Goal: Task Accomplishment & Management: Manage account settings

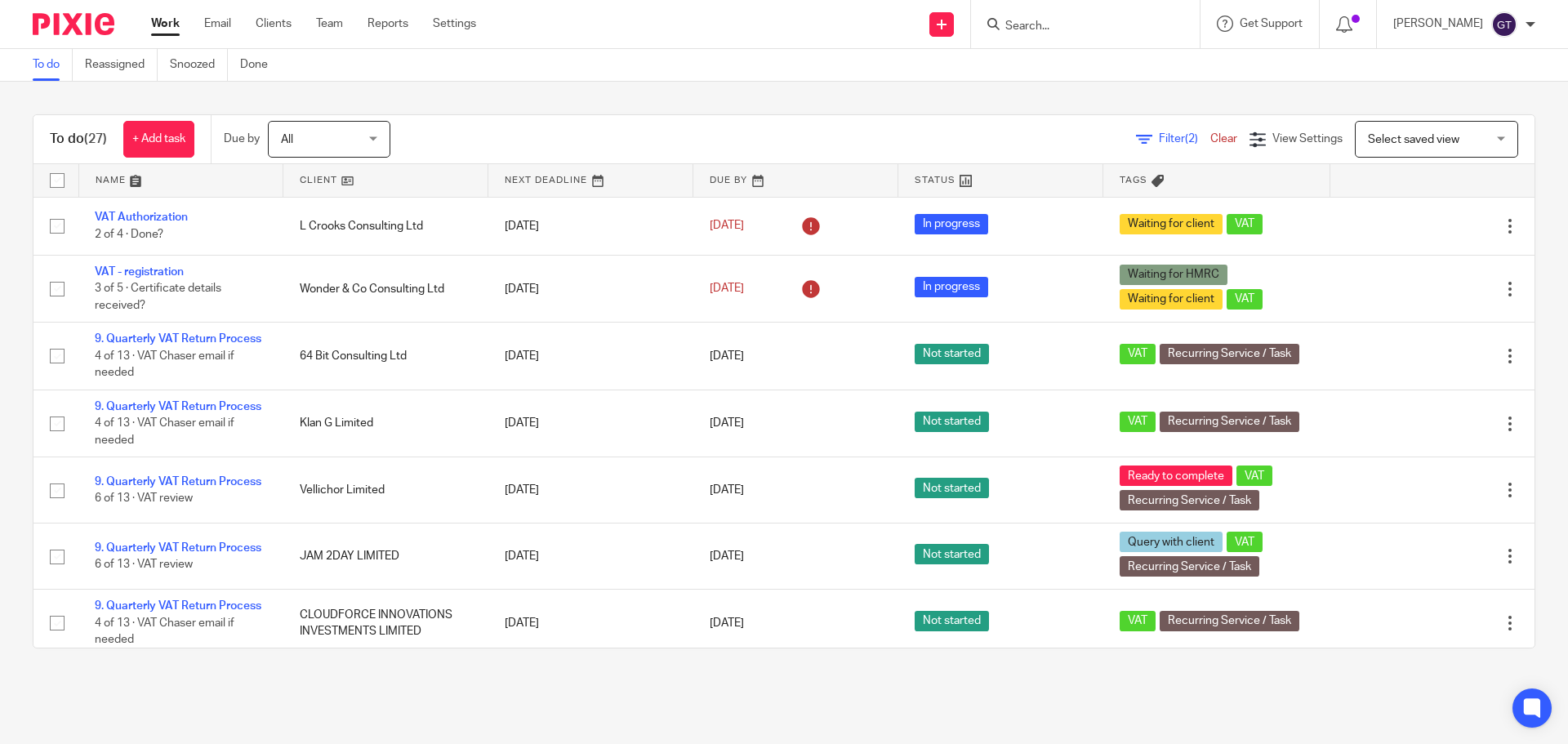
click at [1062, 22] on input "Search" at bounding box center [1077, 27] width 147 height 15
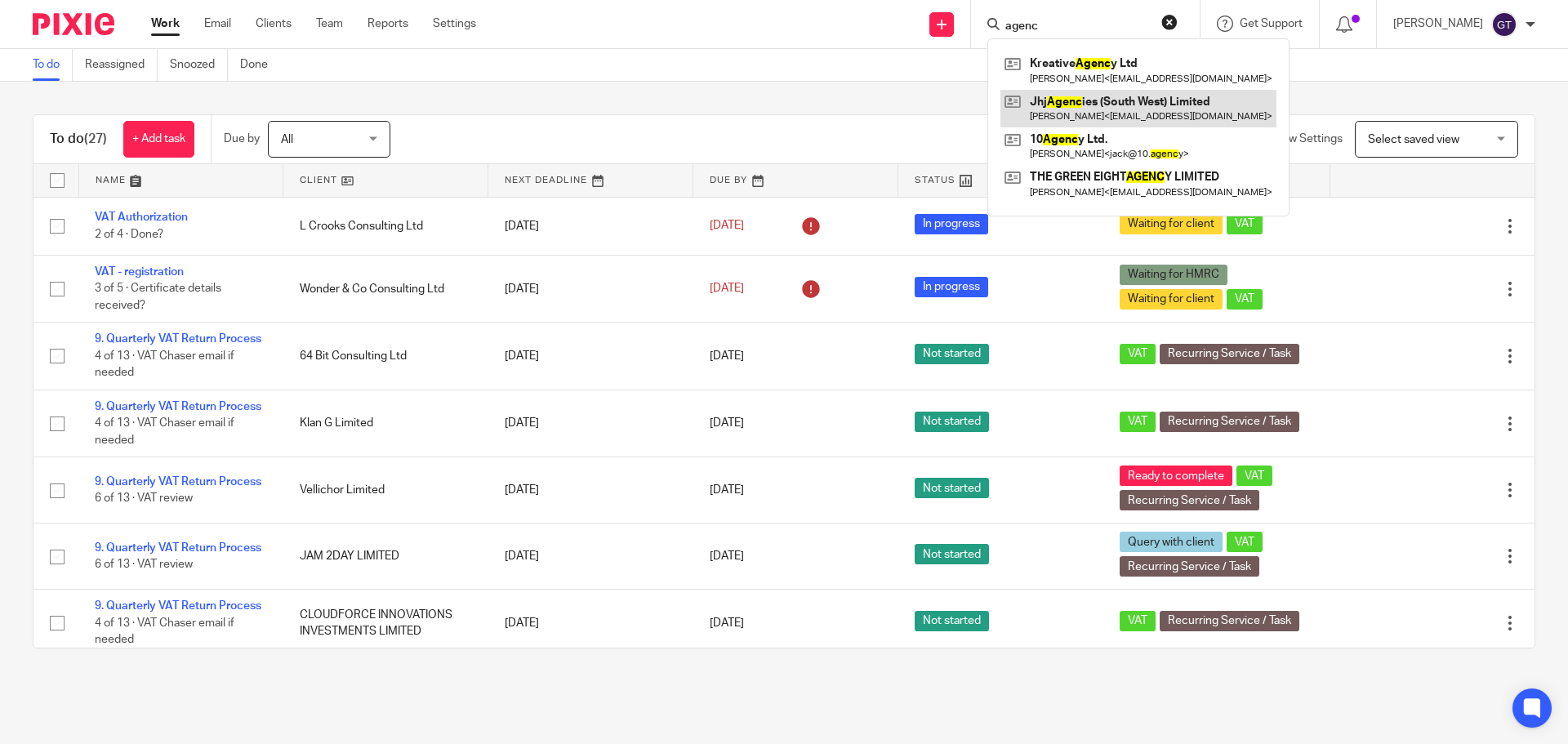
type input "agenc"
click at [1074, 106] on link at bounding box center [1138, 108] width 276 height 37
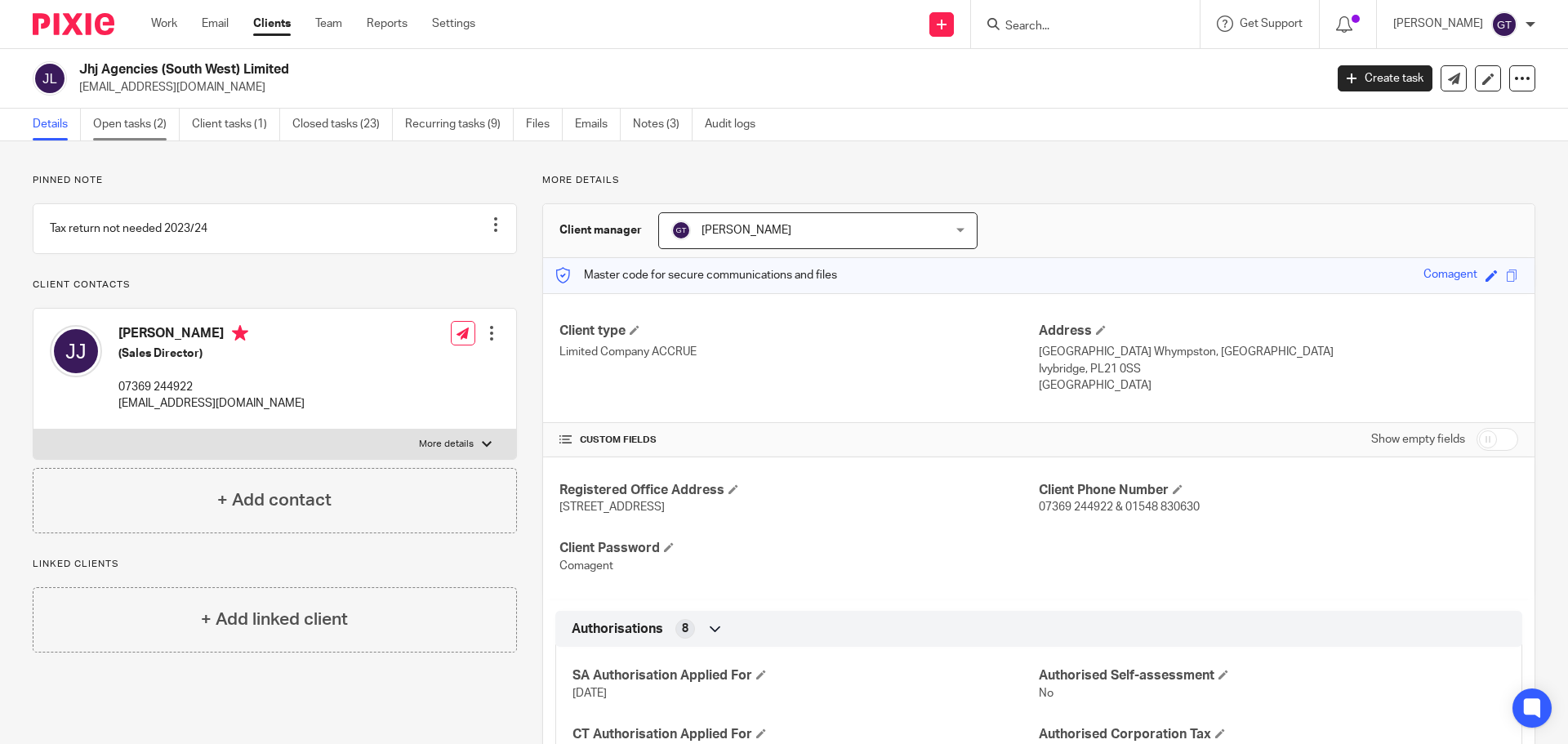
click at [172, 129] on link "Open tasks (2)" at bounding box center [136, 124] width 87 height 32
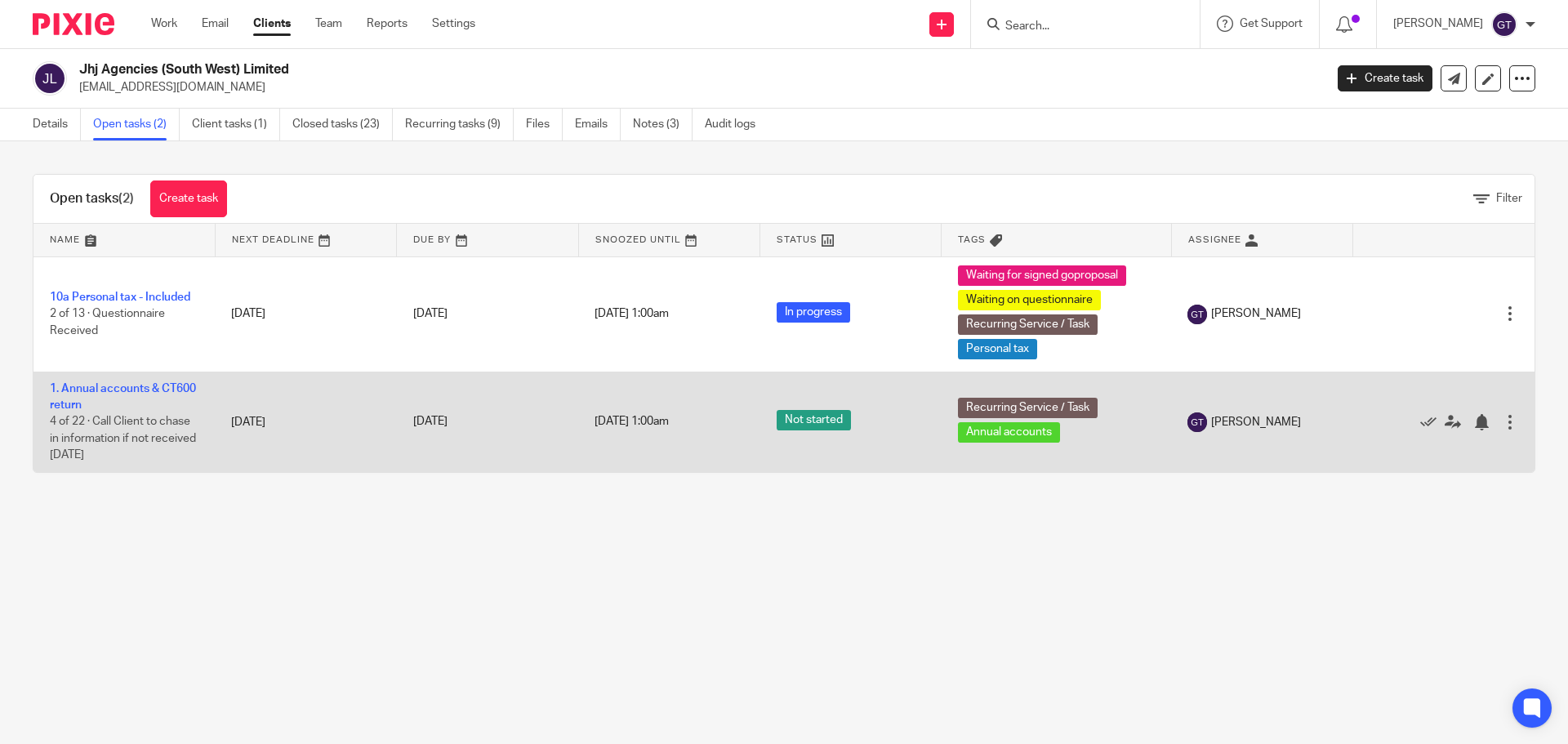
click at [99, 394] on td "1. Annual accounts & CT600 return 4 of 22 · Call Client to chase in information…" at bounding box center [124, 421] width 181 height 101
click at [101, 404] on link "1. Annual accounts & CT600 return" at bounding box center [123, 397] width 146 height 27
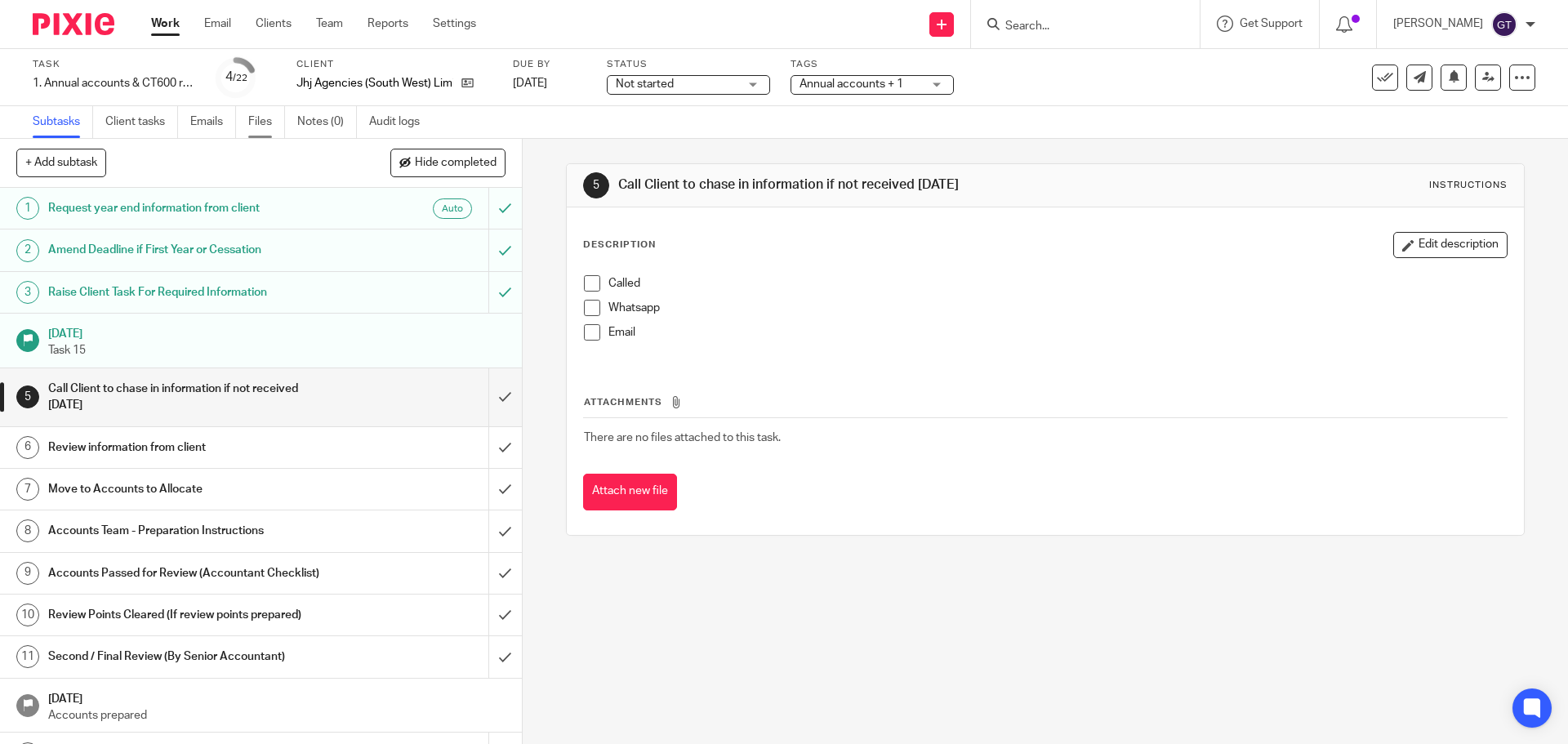
click at [254, 118] on link "Files" at bounding box center [266, 122] width 37 height 32
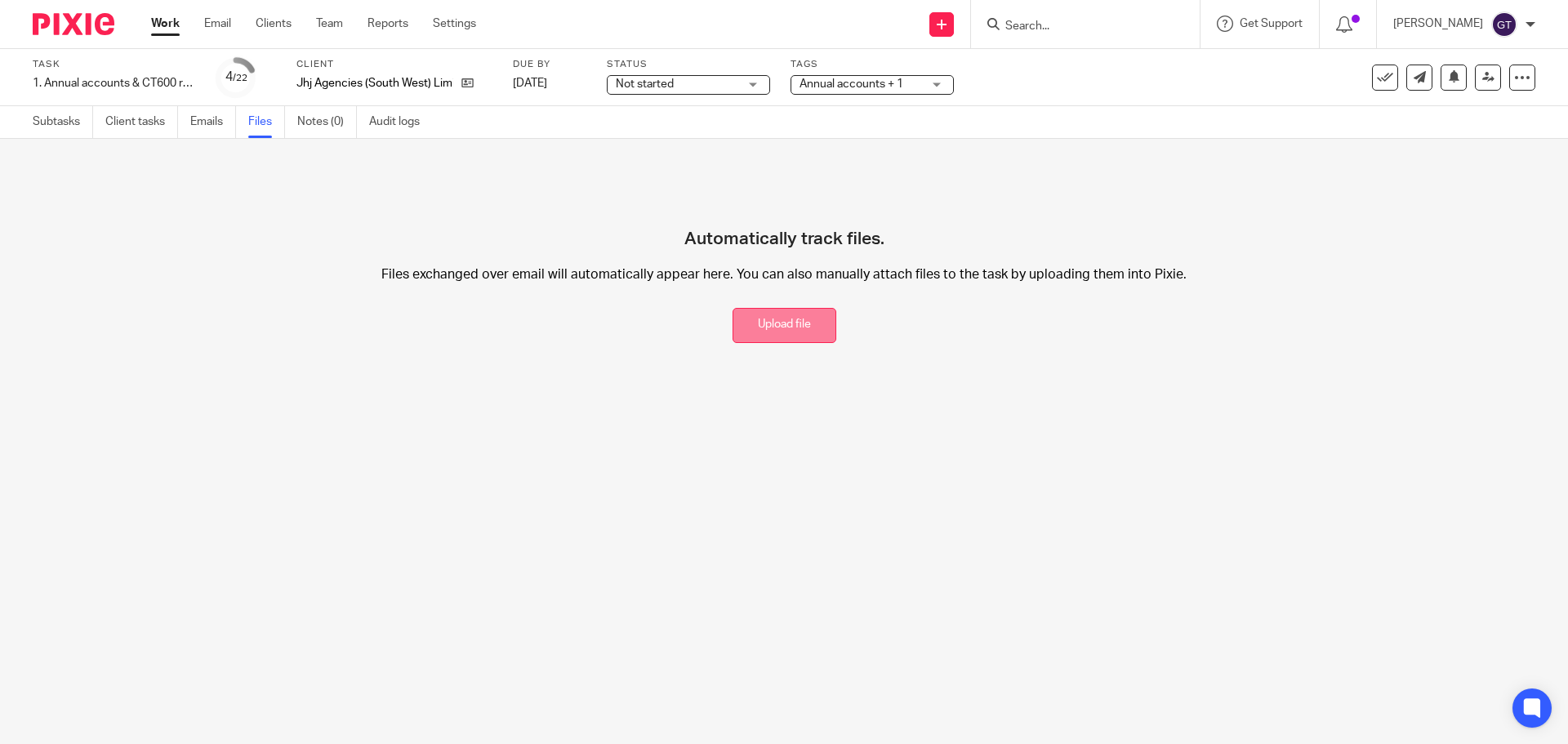
click at [744, 318] on button "Upload file" at bounding box center [784, 325] width 103 height 35
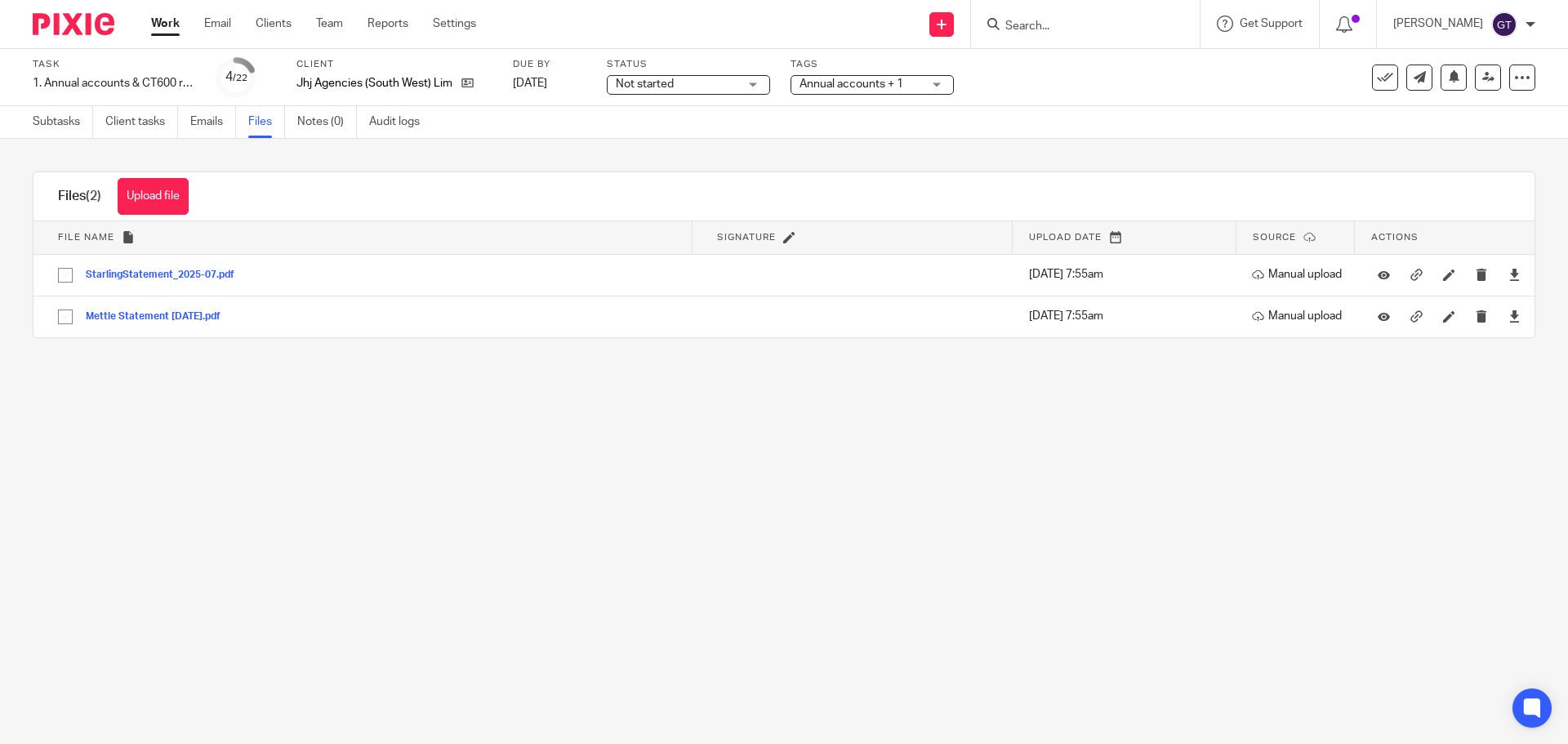
click at [925, 93] on div "Annual accounts + 1" at bounding box center [871, 84] width 164 height 19
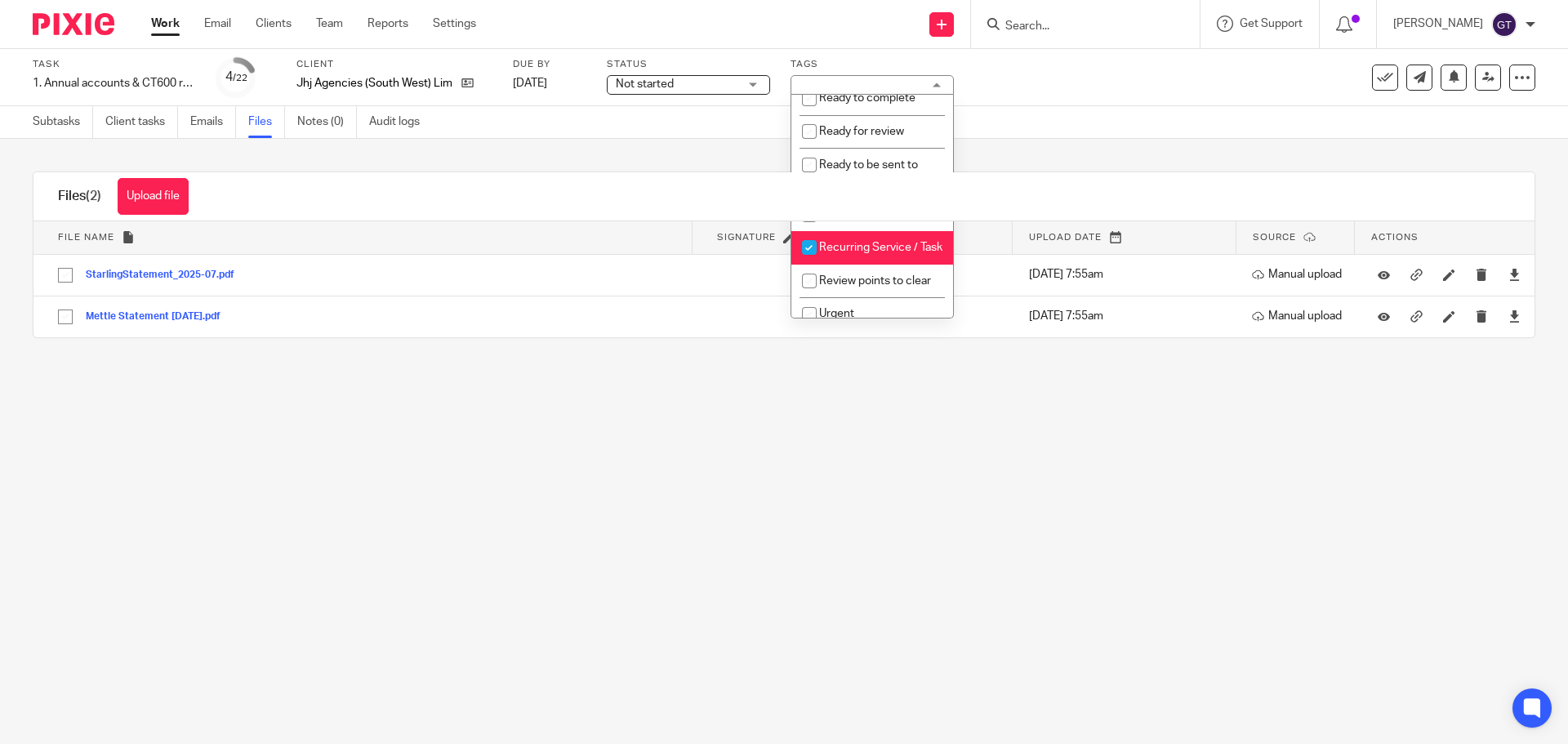
scroll to position [656, 0]
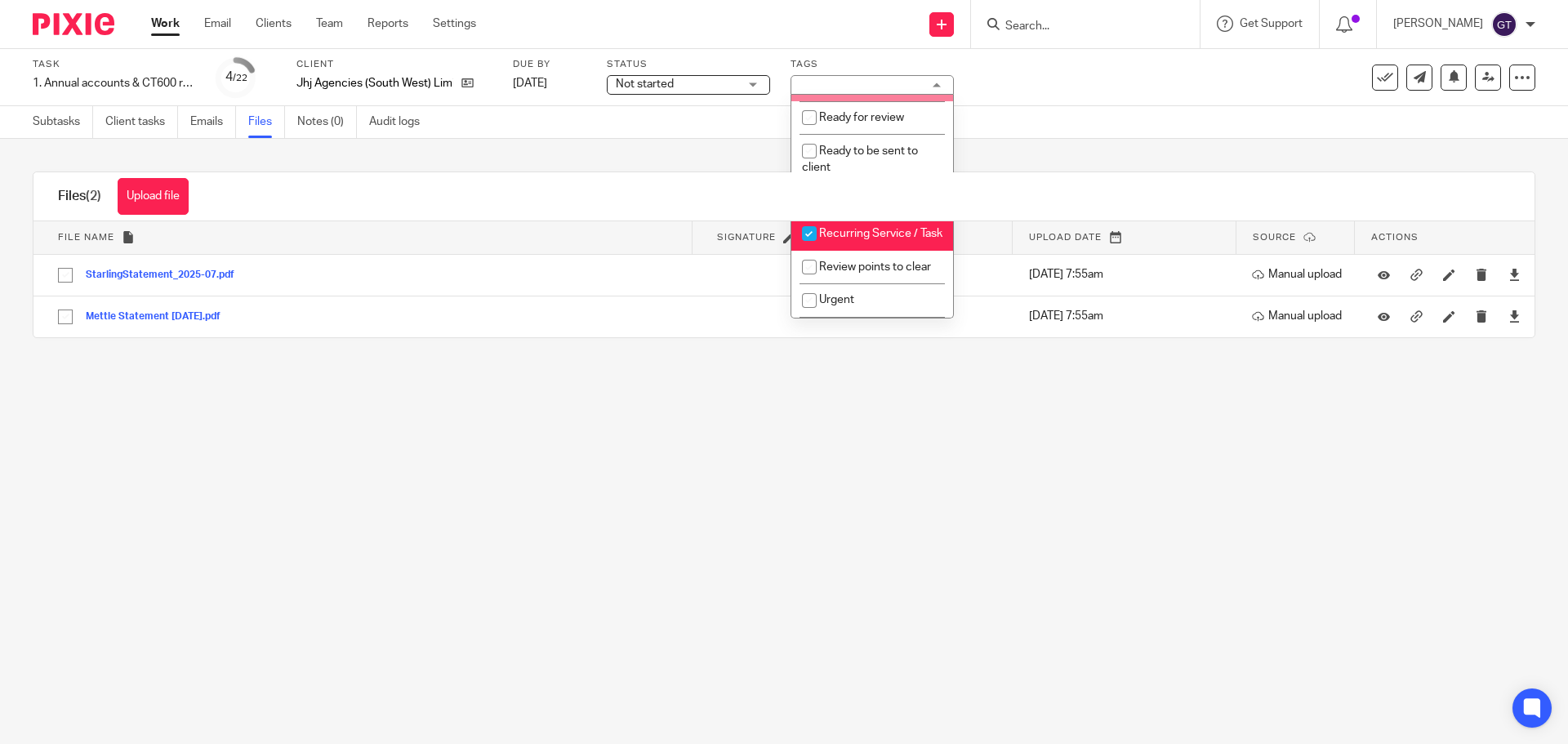
click at [897, 101] on li "Ready to complete" at bounding box center [871, 84] width 162 height 34
checkbox input "true"
click at [549, 156] on div "Upload file Drag & Drop your files, or click here Files uploading... Files (2) …" at bounding box center [784, 255] width 1568 height 232
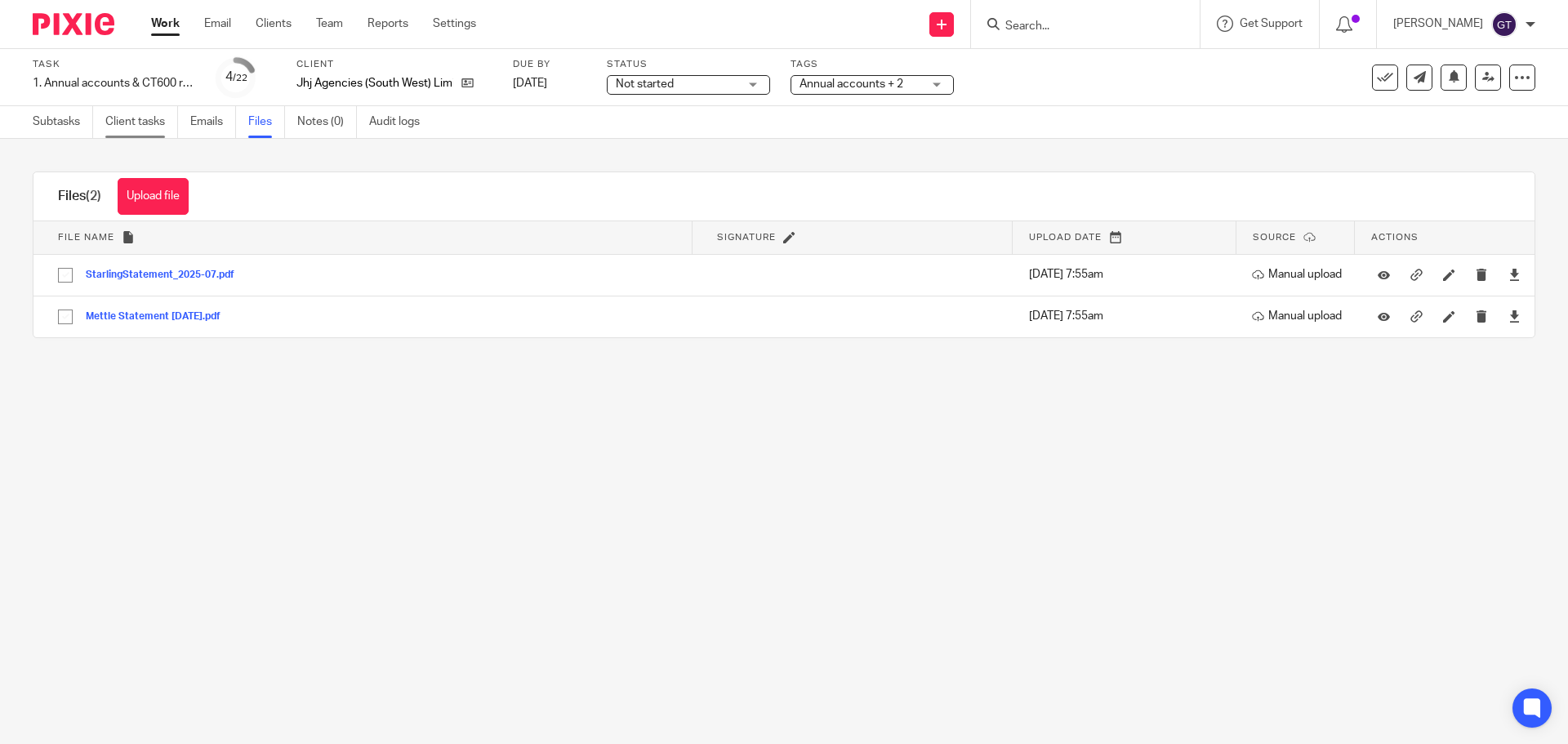
click at [150, 131] on link "Client tasks" at bounding box center [141, 122] width 72 height 32
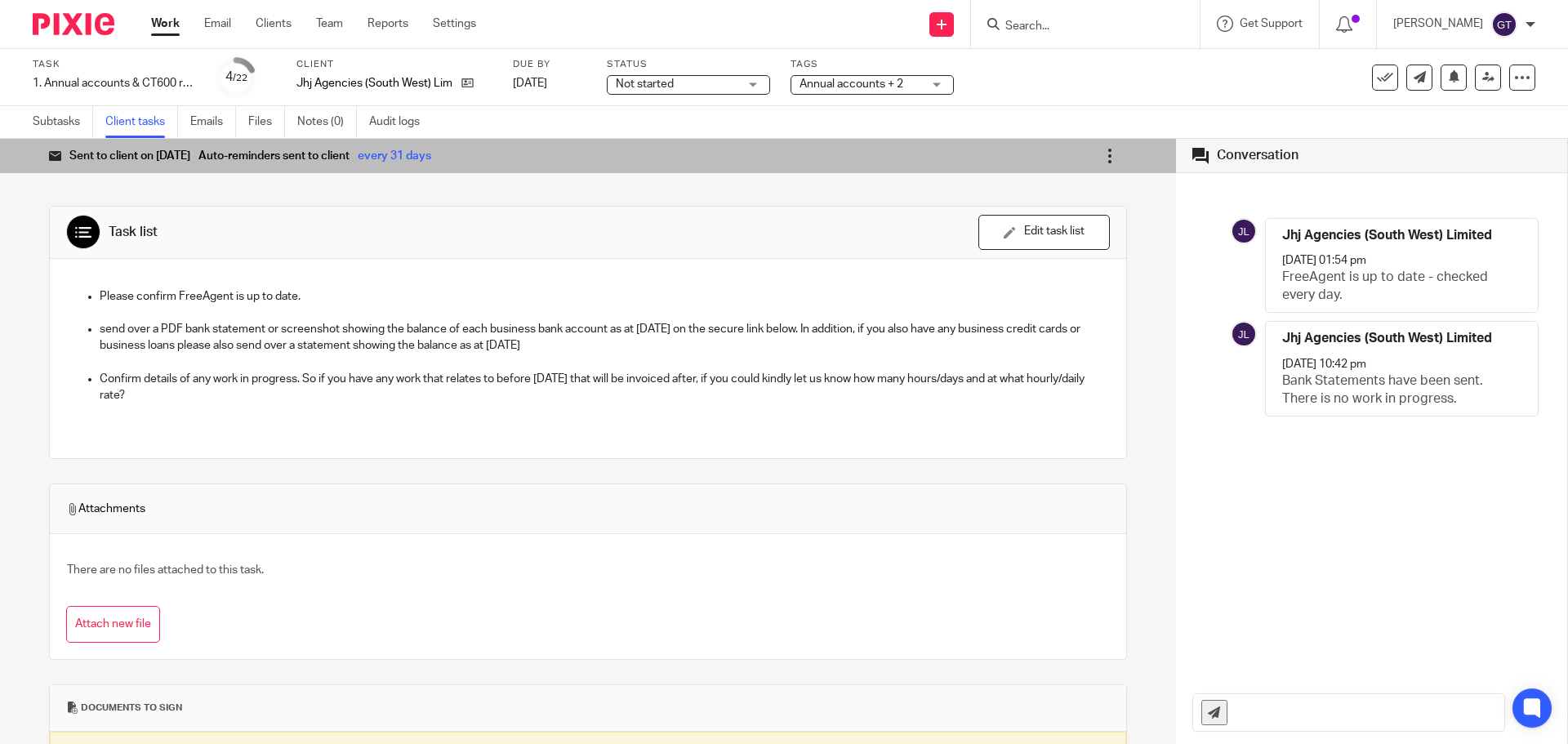
click at [1102, 158] on icon at bounding box center [1110, 156] width 16 height 16
click at [1050, 271] on span "Mark as completed" at bounding box center [1058, 272] width 97 height 16
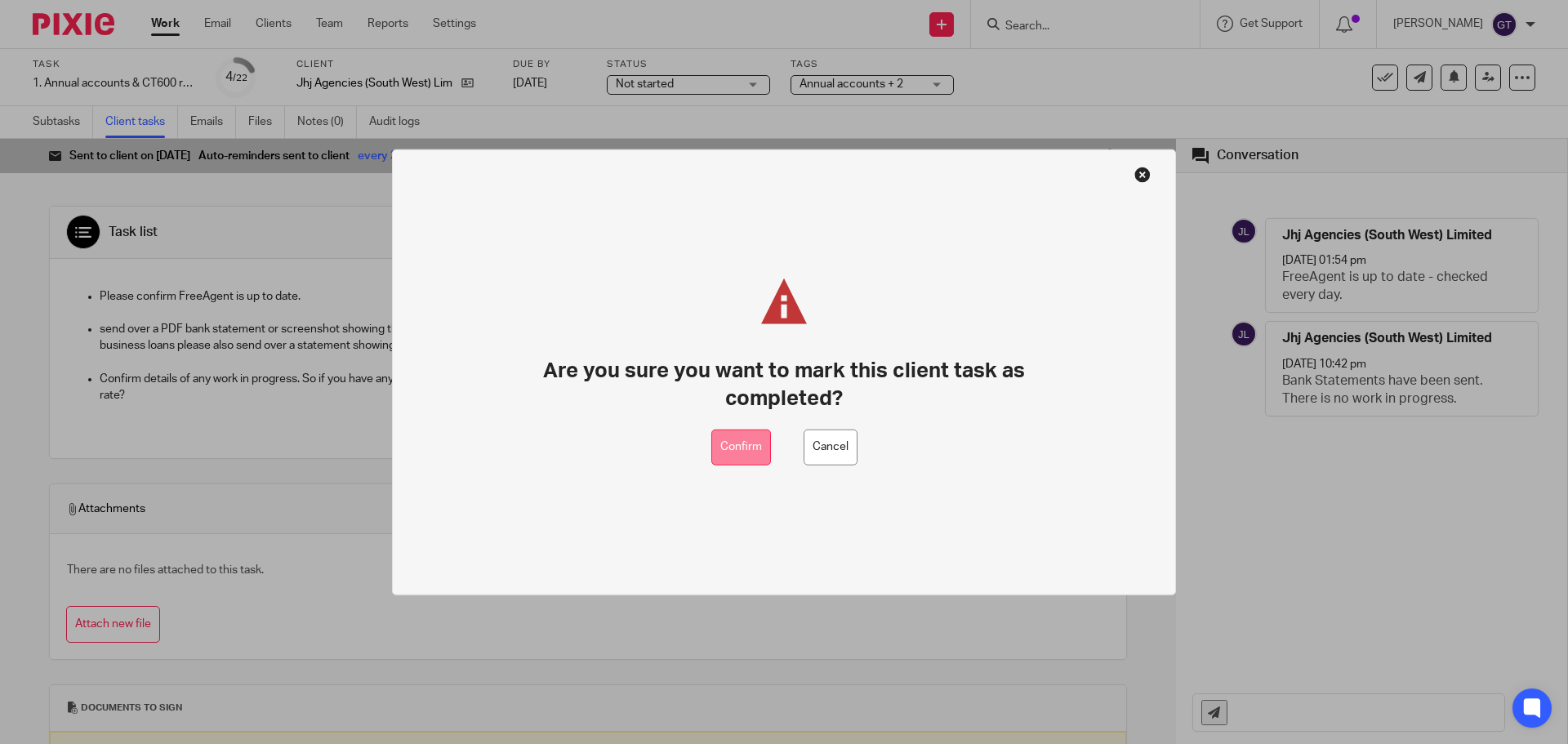
click at [744, 446] on button "Confirm" at bounding box center [741, 447] width 59 height 37
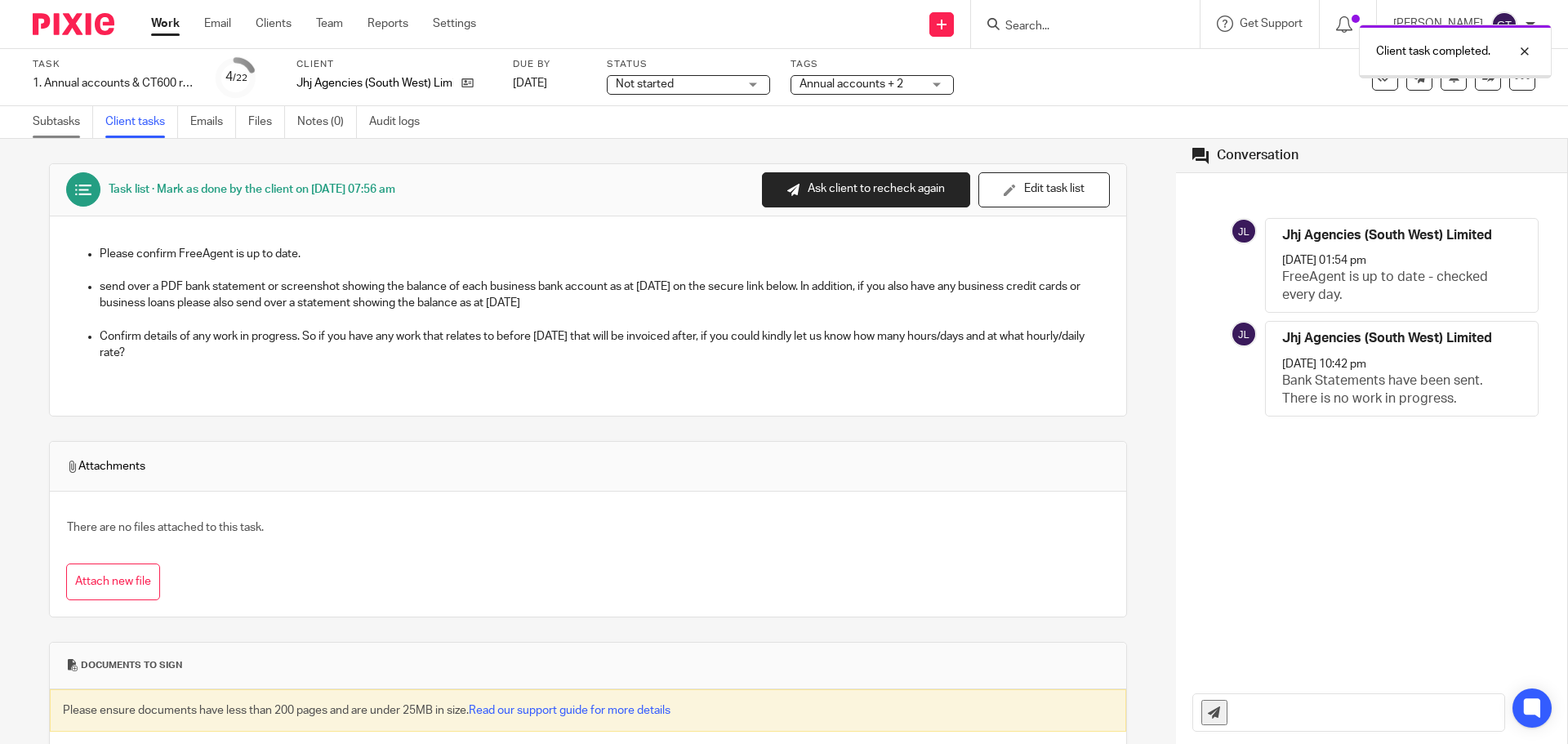
click at [72, 120] on link "Subtasks" at bounding box center [63, 122] width 60 height 32
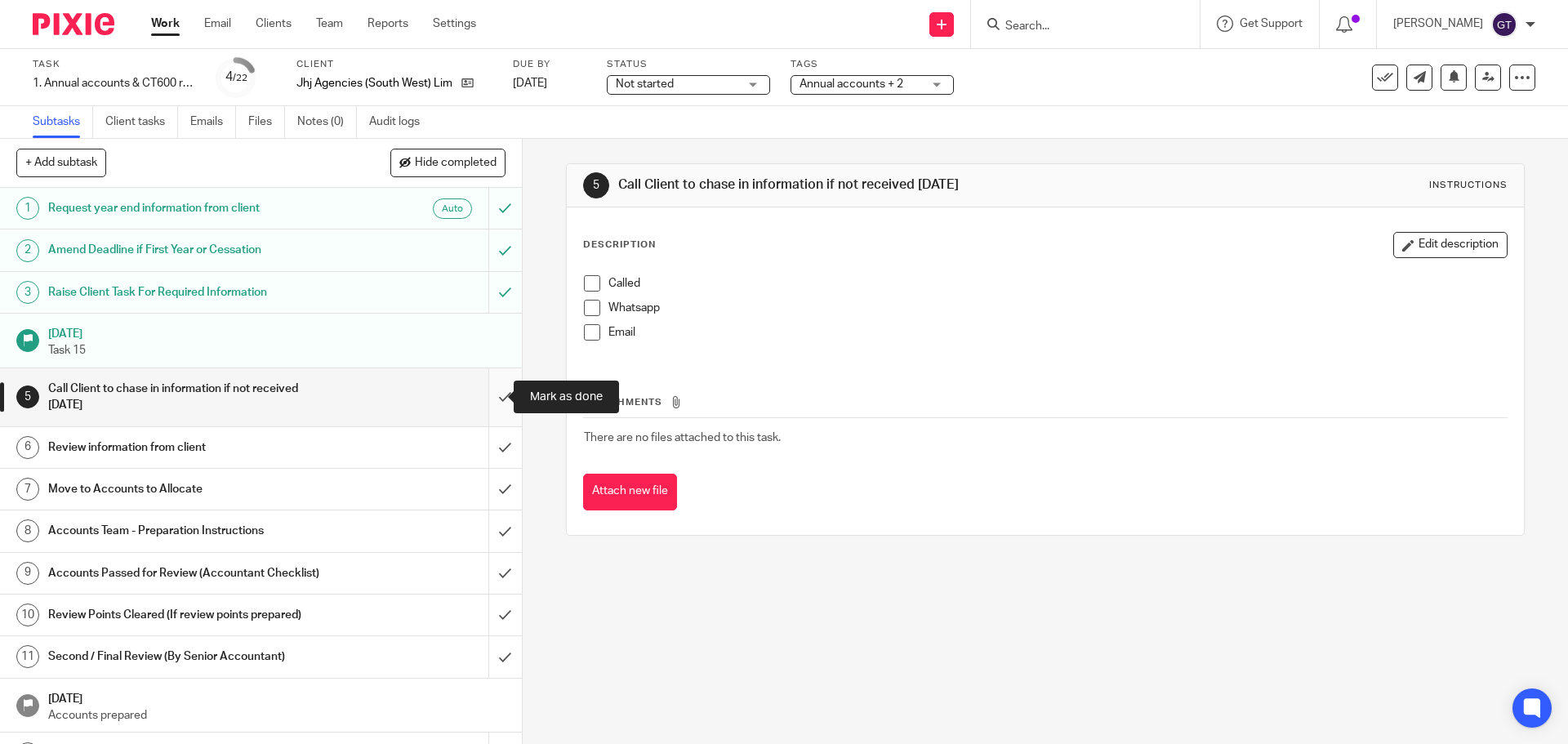
click at [477, 393] on input "submit" at bounding box center [261, 397] width 522 height 58
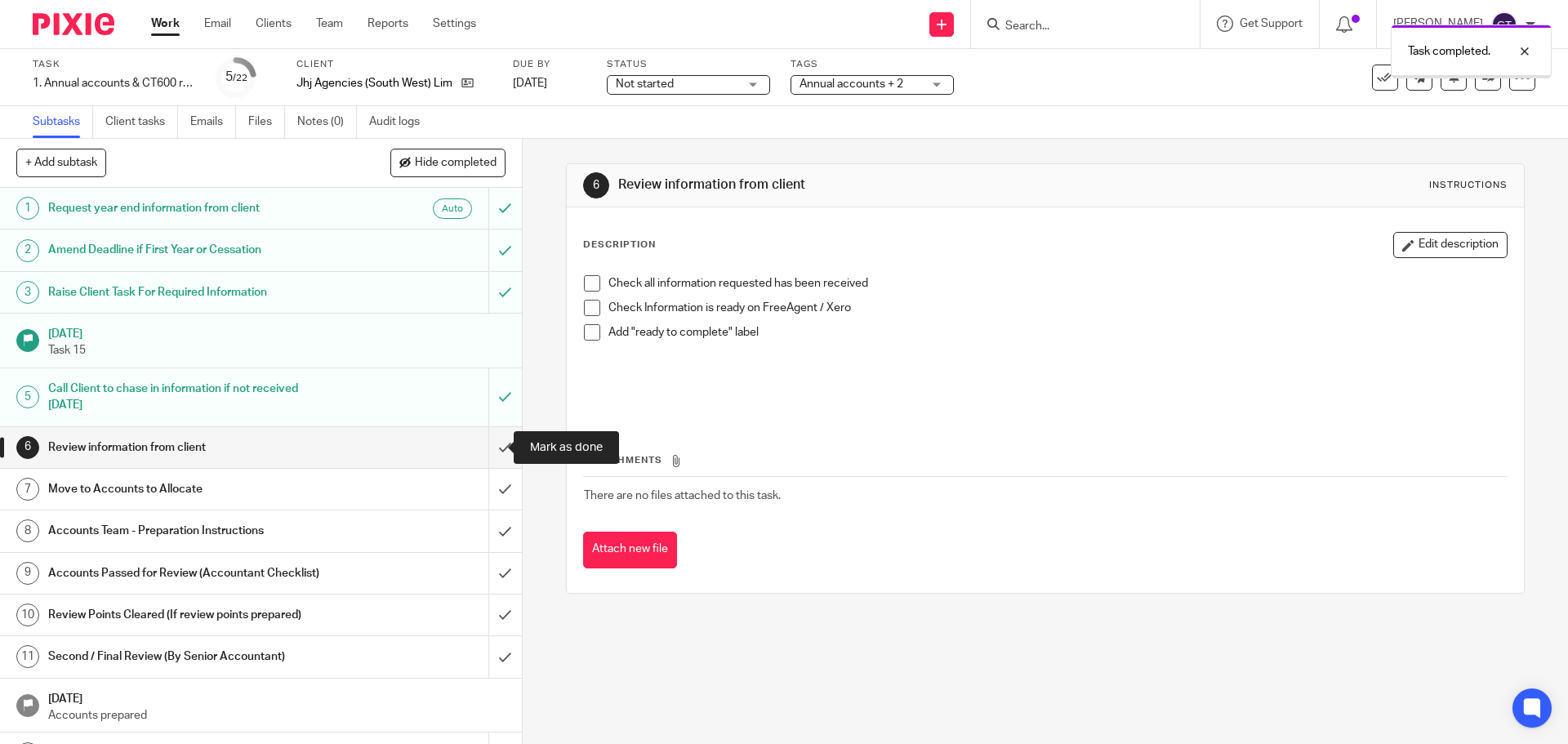
click at [483, 450] on input "submit" at bounding box center [261, 447] width 522 height 41
